Goal: Task Accomplishment & Management: Complete application form

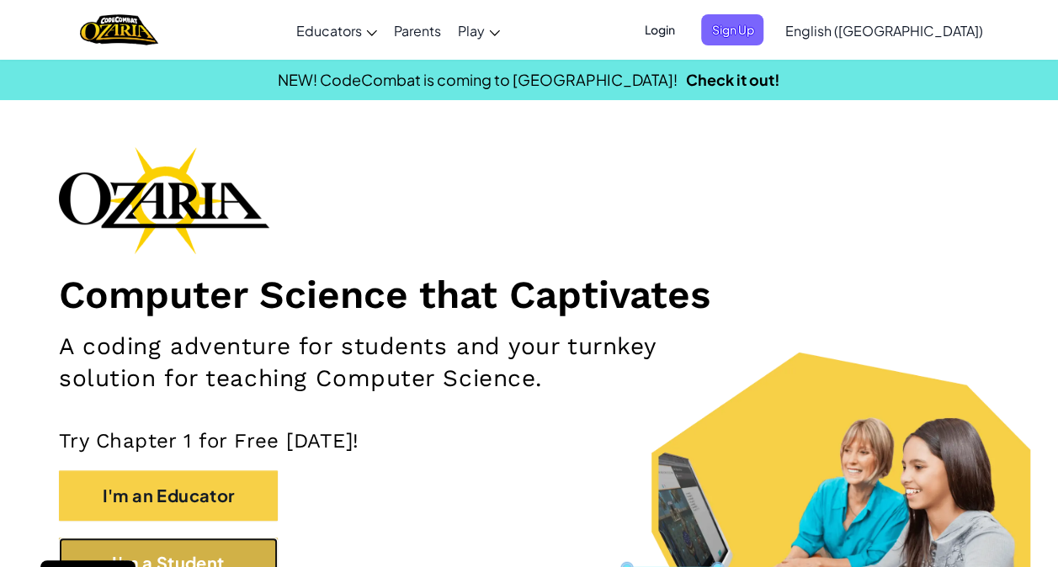
click at [242, 549] on button "I'm a Student" at bounding box center [168, 563] width 219 height 51
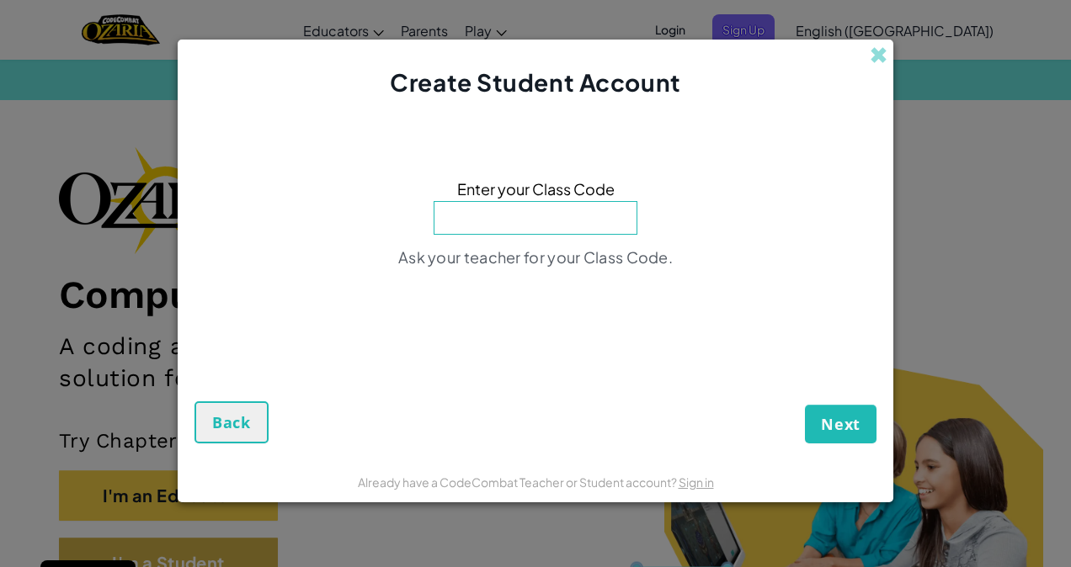
click at [662, 347] on div "Next Back" at bounding box center [535, 392] width 682 height 103
click at [603, 212] on input at bounding box center [536, 218] width 204 height 34
drag, startPoint x: 946, startPoint y: 236, endPoint x: 864, endPoint y: 59, distance: 195.1
click at [864, 59] on div "Create Student Account" at bounding box center [536, 70] width 716 height 60
click at [884, 57] on span at bounding box center [879, 55] width 18 height 18
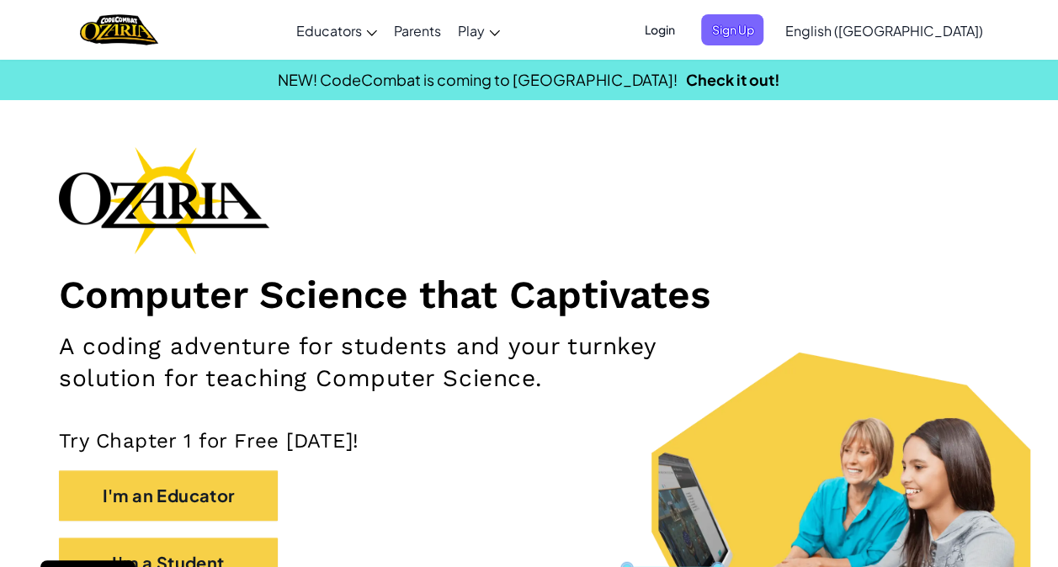
click at [684, 24] on span "Login" at bounding box center [659, 29] width 51 height 31
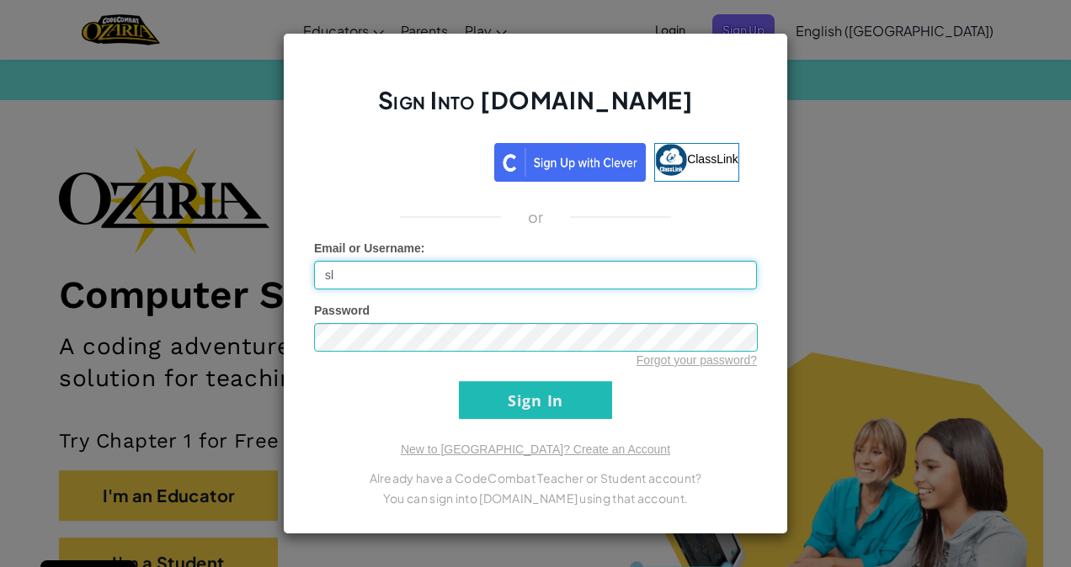
type input "s"
click at [549, 315] on div "Password Forgot your password?" at bounding box center [535, 335] width 443 height 67
click at [541, 282] on input "Email or Username :" at bounding box center [535, 275] width 443 height 29
type input "SleepStartEat"
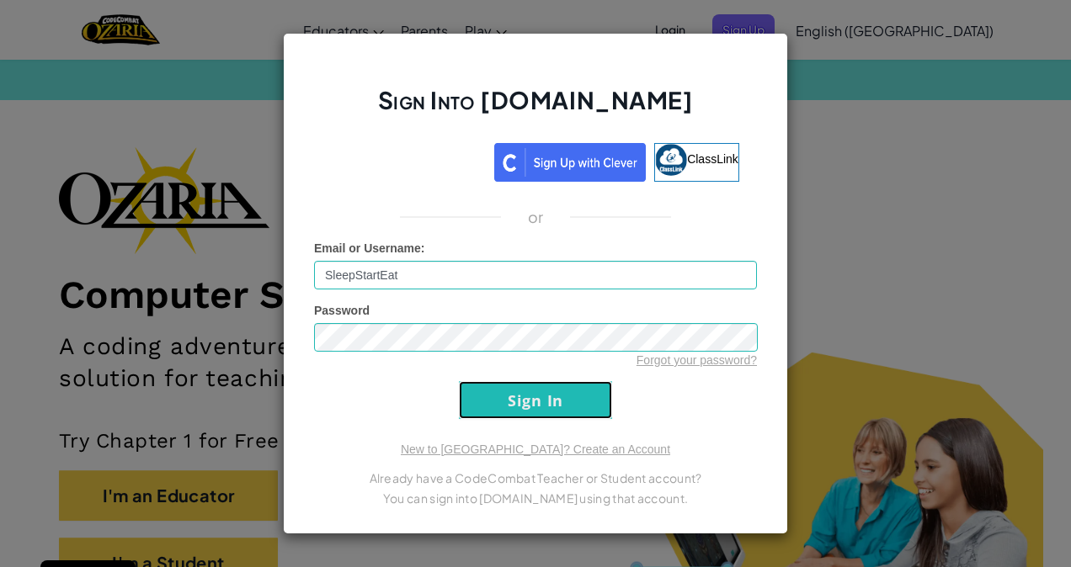
click at [567, 402] on input "Sign In" at bounding box center [535, 400] width 153 height 38
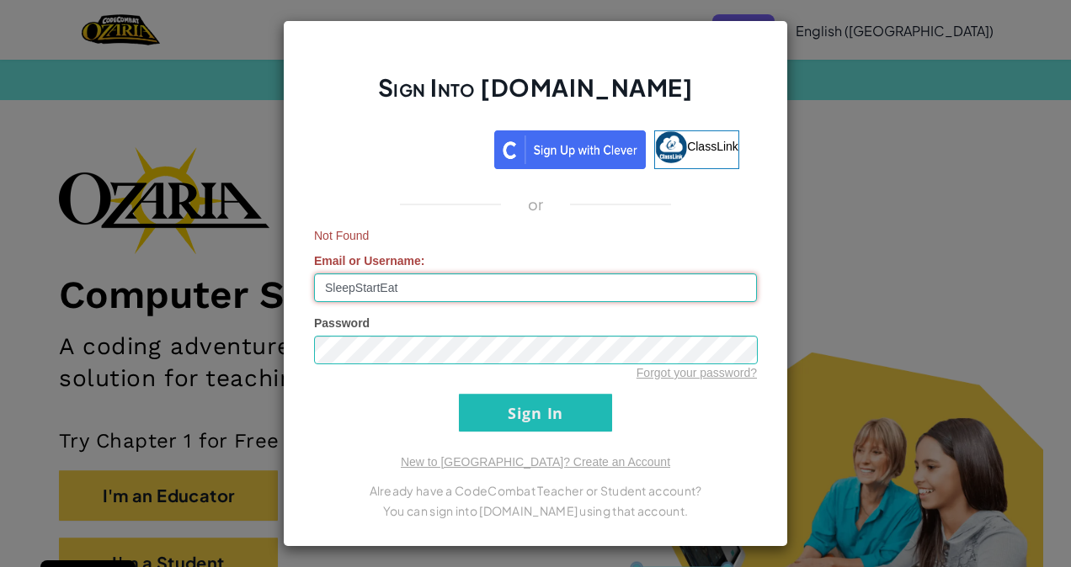
drag, startPoint x: 547, startPoint y: 292, endPoint x: 209, endPoint y: 273, distance: 339.0
click at [209, 273] on div "Sign Into [DOMAIN_NAME] ClassLink or Not Found Email or Username : SleepStartEa…" at bounding box center [535, 283] width 1071 height 567
type input "Freyadalmeny"
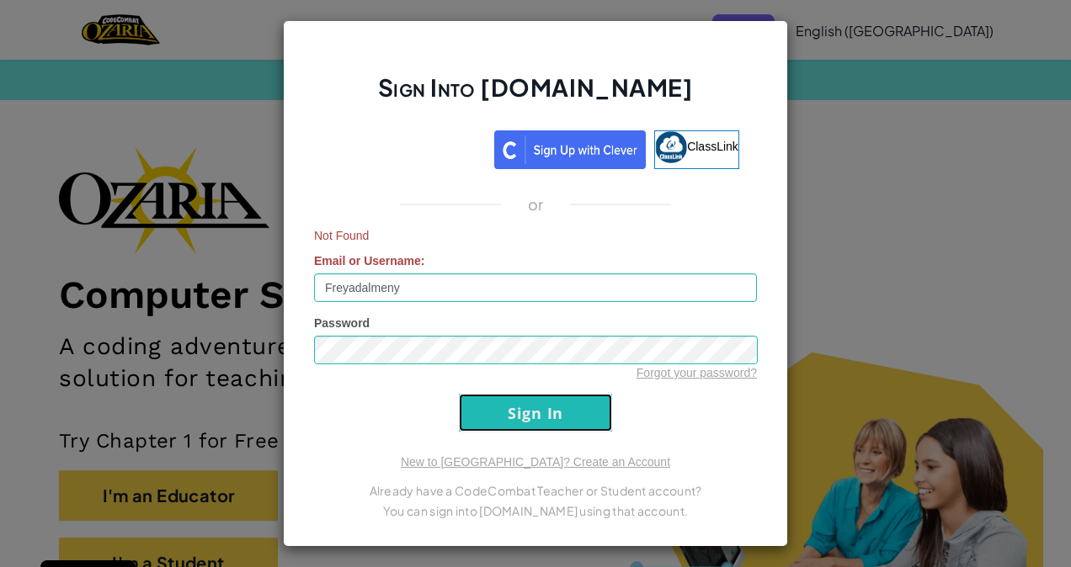
click at [482, 418] on input "Sign In" at bounding box center [535, 413] width 153 height 38
